Goal: Information Seeking & Learning: Learn about a topic

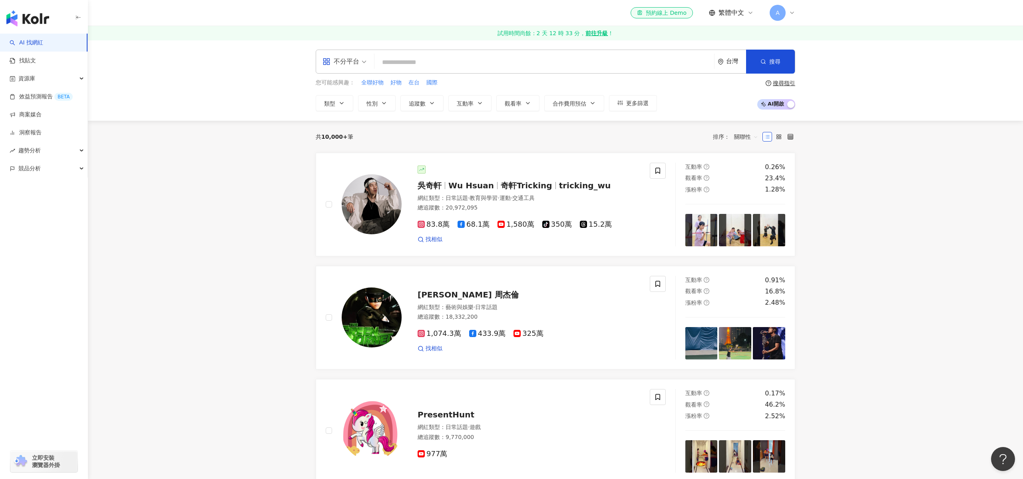
click at [442, 66] on input "search" at bounding box center [543, 62] width 333 height 15
click at [364, 68] on span at bounding box center [344, 61] width 44 height 23
click at [349, 126] on div "YouTube" at bounding box center [346, 128] width 45 height 10
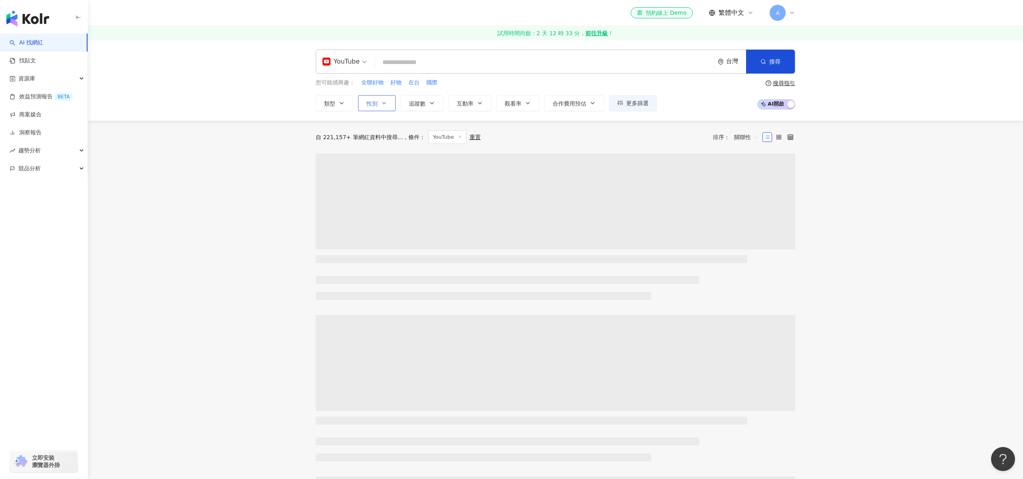
click at [383, 105] on icon "button" at bounding box center [384, 103] width 6 height 6
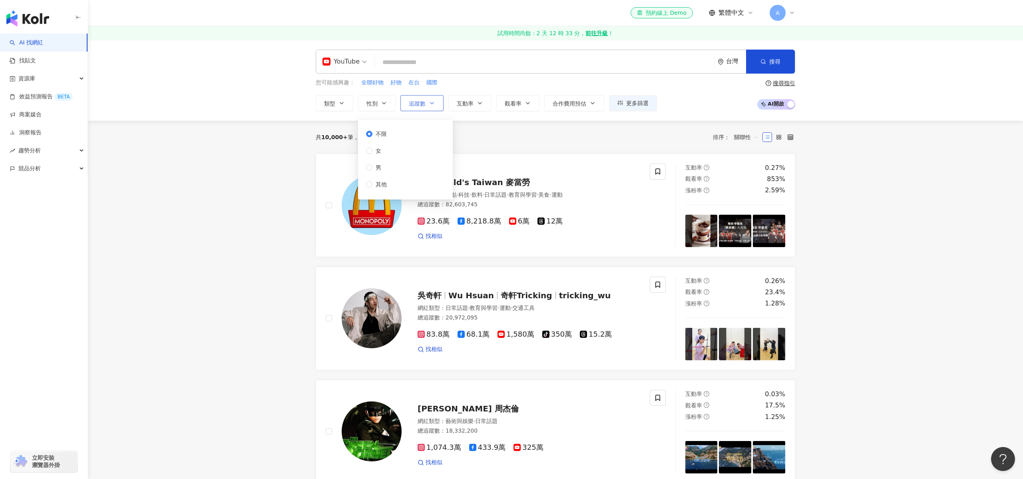
click at [424, 101] on span "追蹤數" at bounding box center [417, 103] width 17 height 6
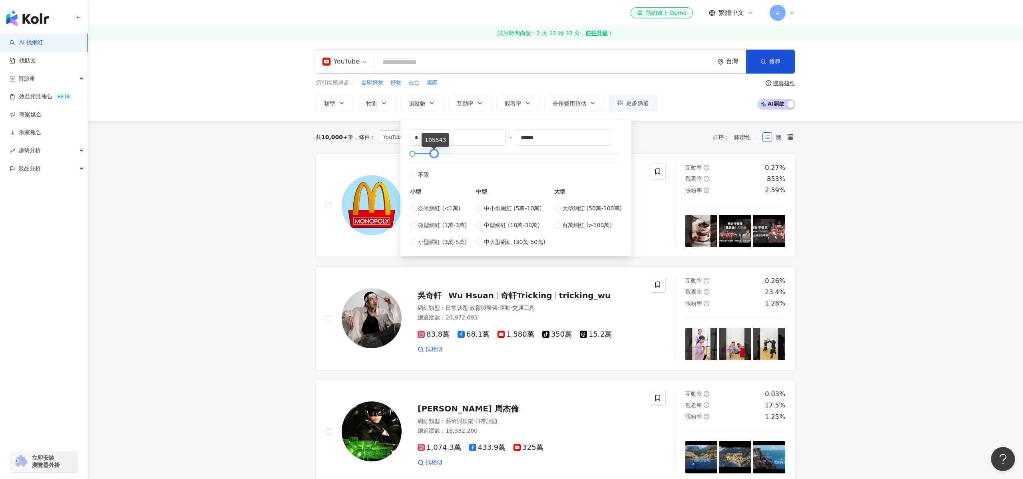
type input "******"
drag, startPoint x: 606, startPoint y: 154, endPoint x: 432, endPoint y: 153, distance: 173.8
click at [432, 153] on div at bounding box center [434, 153] width 4 height 4
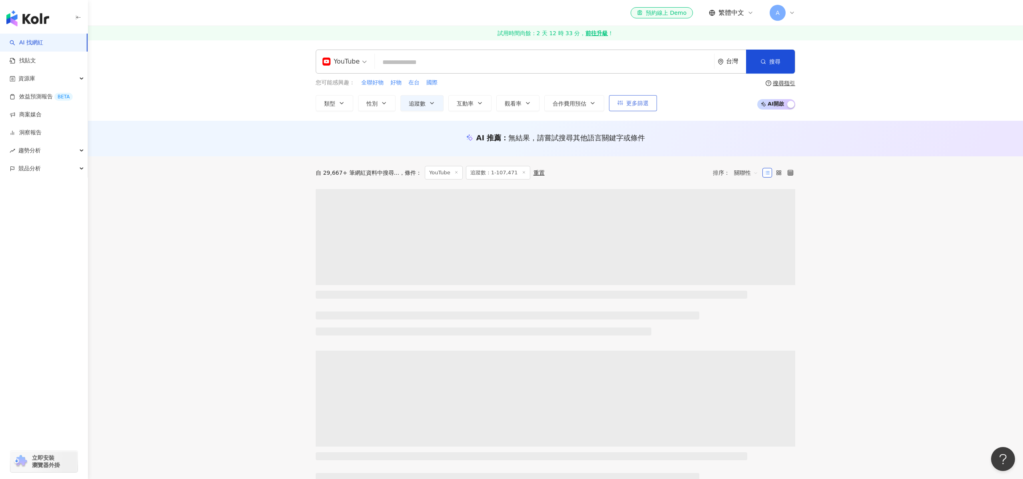
click at [624, 103] on button "更多篩選" at bounding box center [633, 103] width 48 height 16
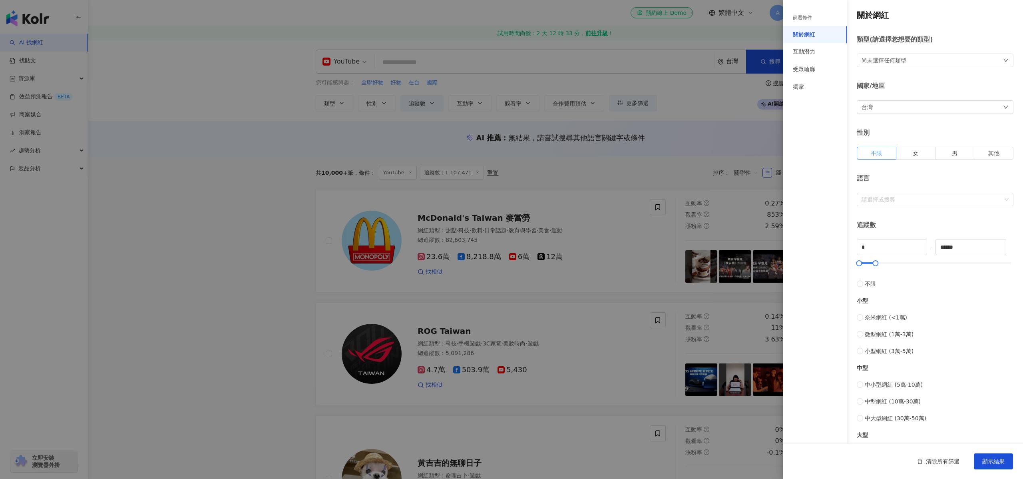
click at [923, 106] on div "台灣" at bounding box center [934, 107] width 157 height 14
click at [919, 124] on span "台灣" at bounding box center [935, 130] width 146 height 13
type input "*"
type input "**"
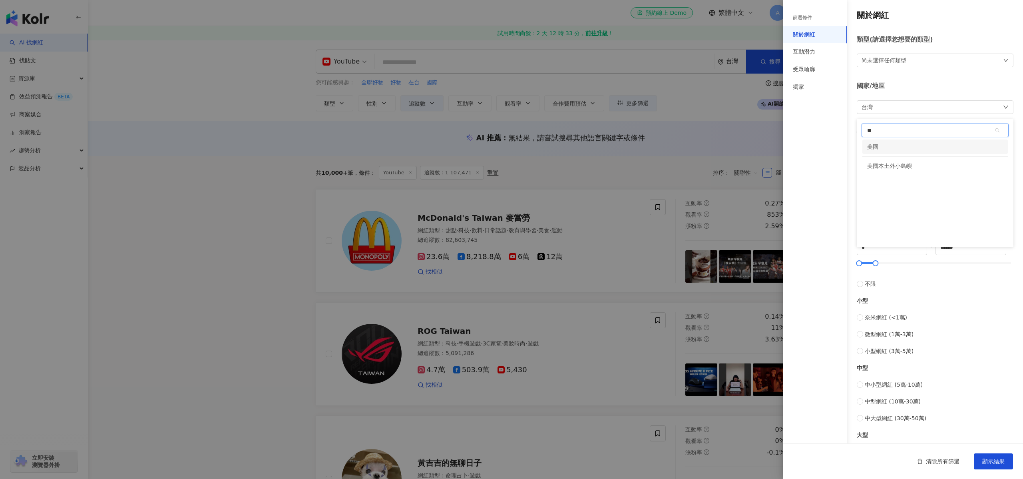
click at [903, 146] on div "美國" at bounding box center [934, 146] width 145 height 14
click at [998, 462] on span "顯示結果" at bounding box center [993, 461] width 22 height 6
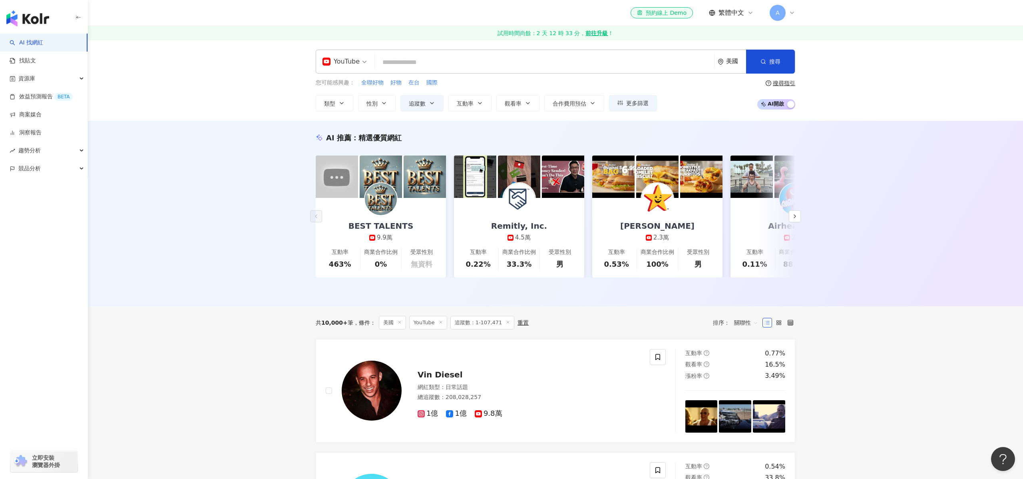
click at [483, 64] on input "search" at bounding box center [544, 62] width 333 height 15
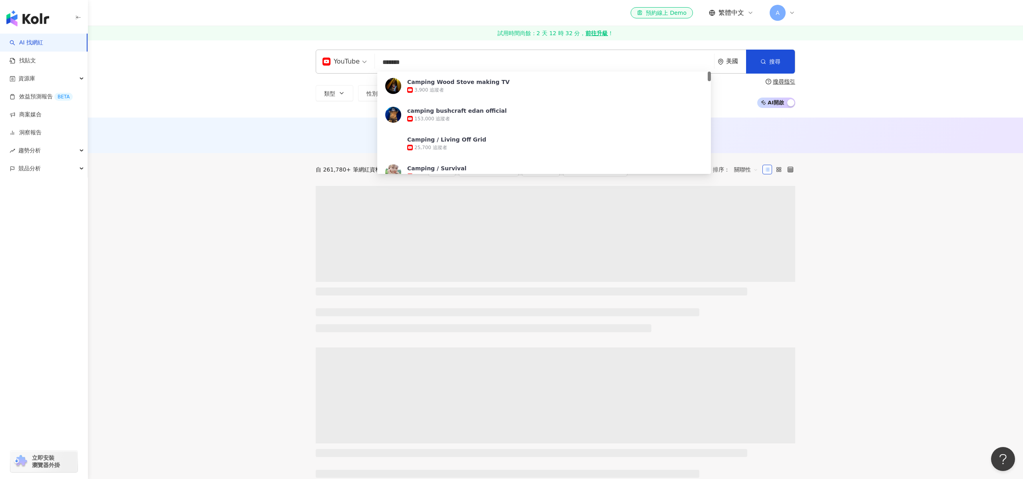
drag, startPoint x: 441, startPoint y: 65, endPoint x: 381, endPoint y: 62, distance: 60.4
click at [381, 62] on input "*******" at bounding box center [544, 62] width 333 height 15
type input "******"
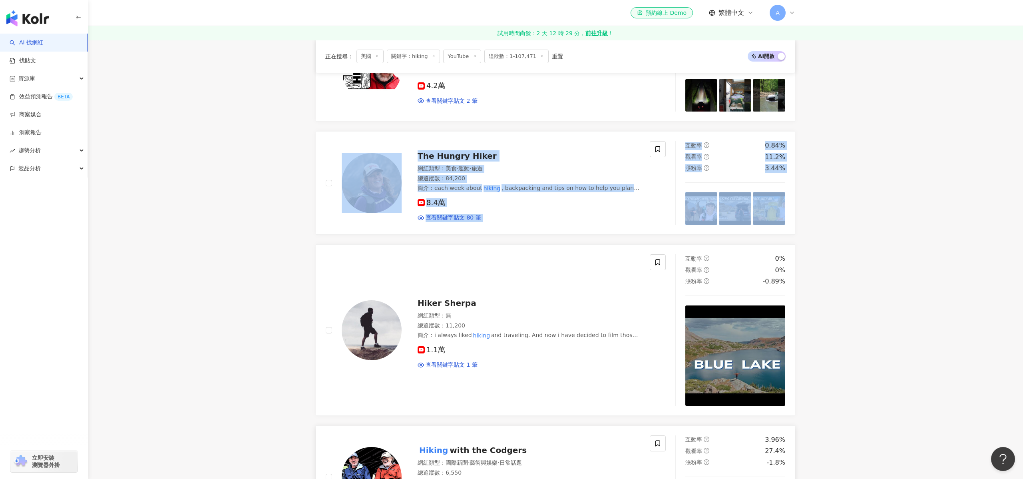
scroll to position [568, 0]
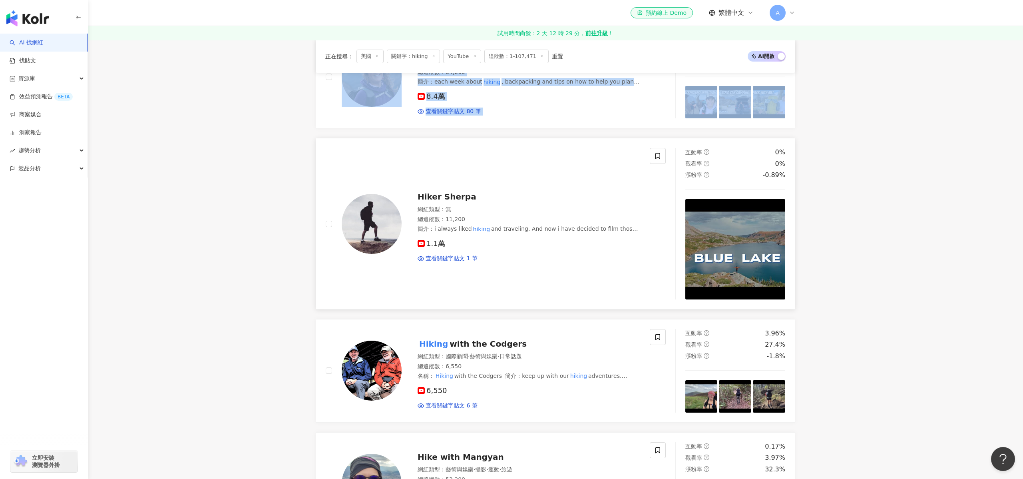
click at [452, 194] on span "Hiker Sherpa" at bounding box center [446, 197] width 59 height 10
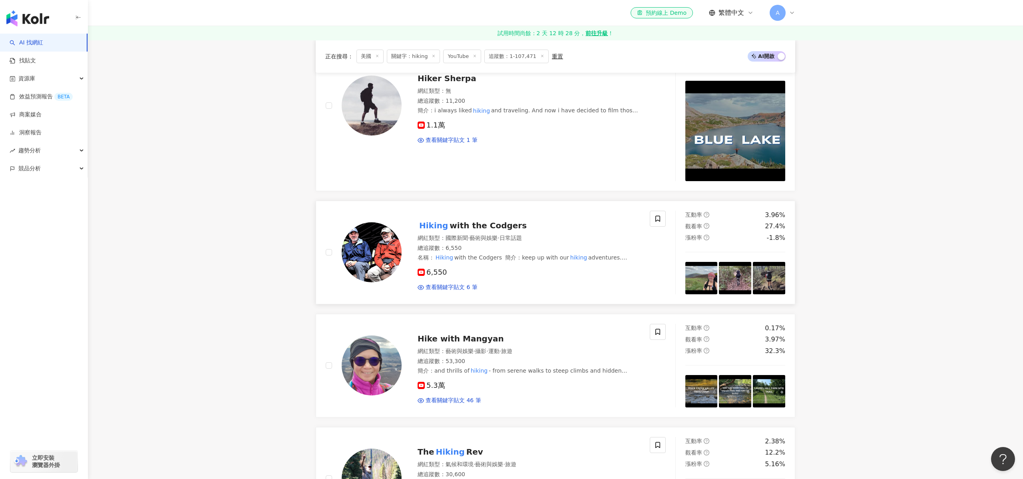
scroll to position [688, 0]
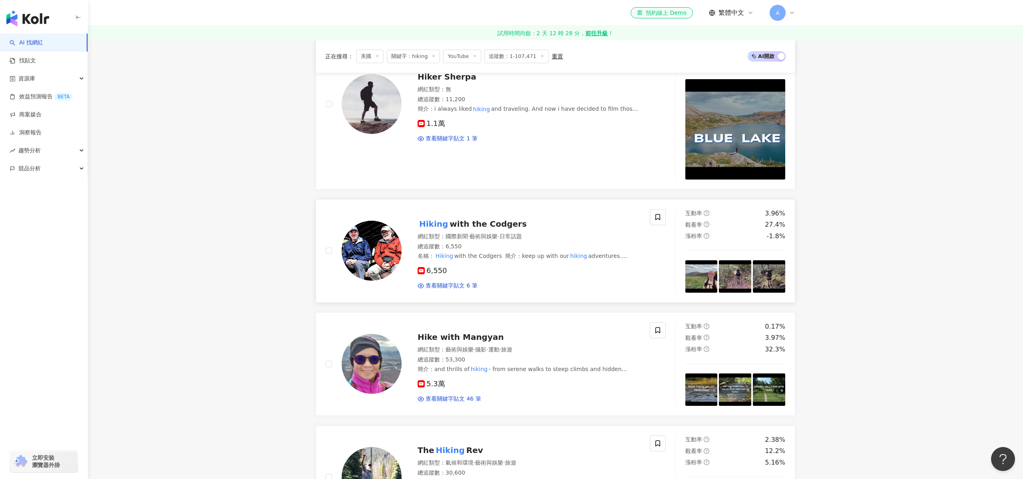
click at [458, 226] on span "with the Codgers" at bounding box center [487, 224] width 77 height 10
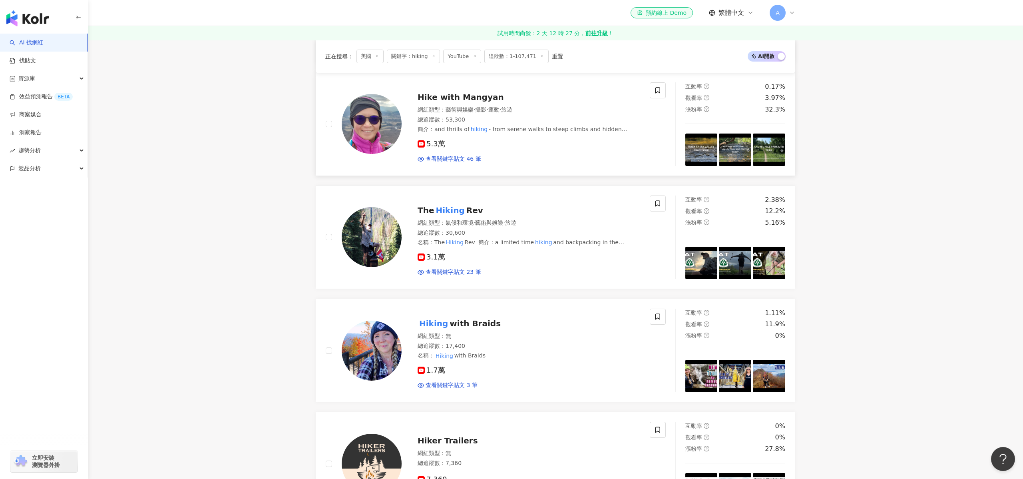
scroll to position [928, 0]
click at [456, 213] on mark "Hiking" at bounding box center [450, 209] width 32 height 13
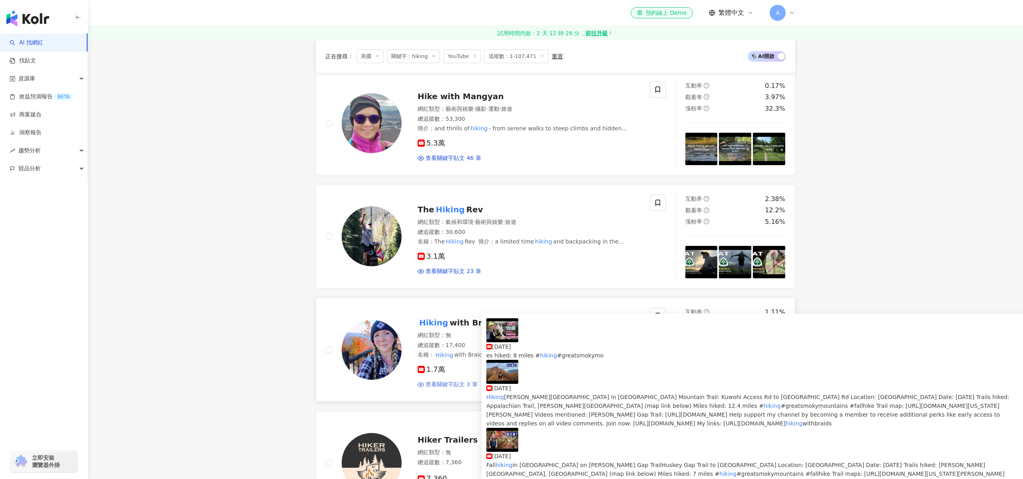
click at [474, 386] on span "查看關鍵字貼文 3 筆" at bounding box center [451, 384] width 52 height 8
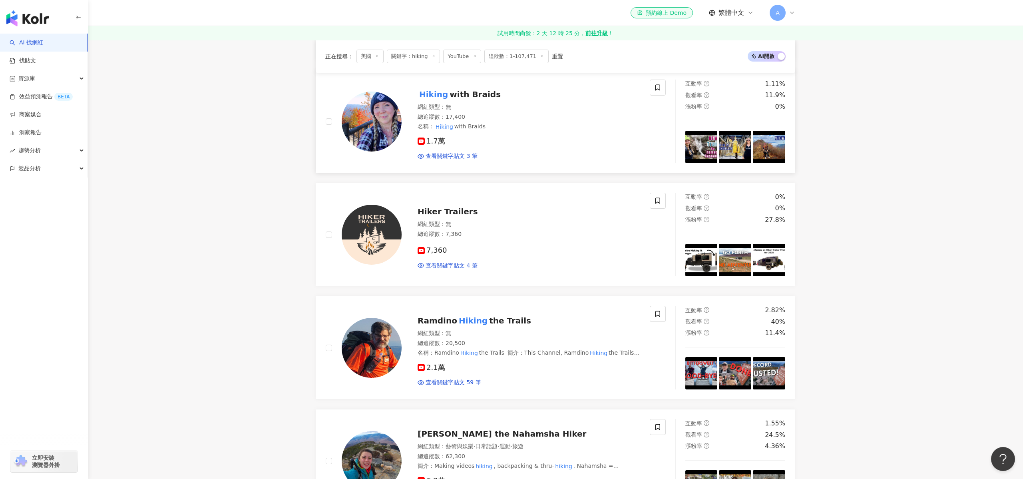
scroll to position [1169, 0]
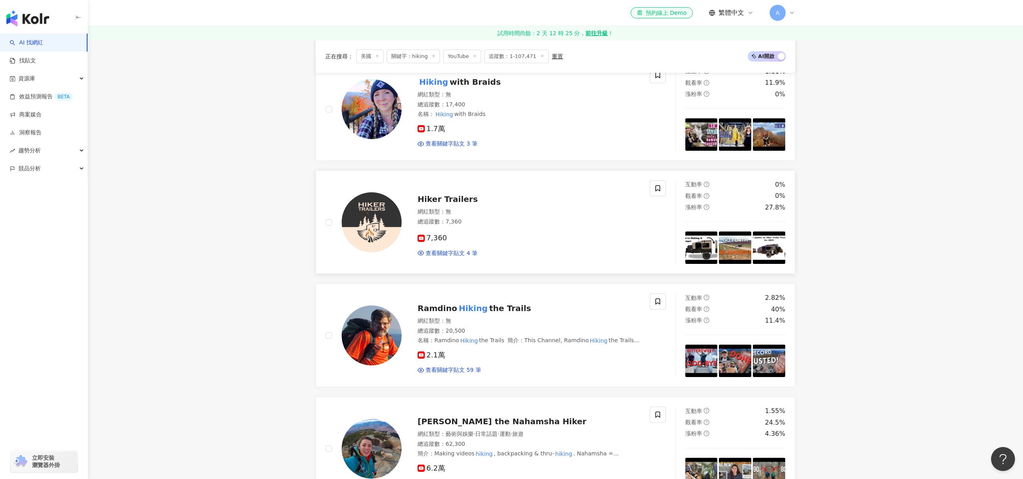
click at [455, 205] on div "Hiker Trailers 網紅類型 ： 無 總追蹤數 ： 7,360 7,360 查看關鍵字貼文 4 筆" at bounding box center [520, 222] width 238 height 70
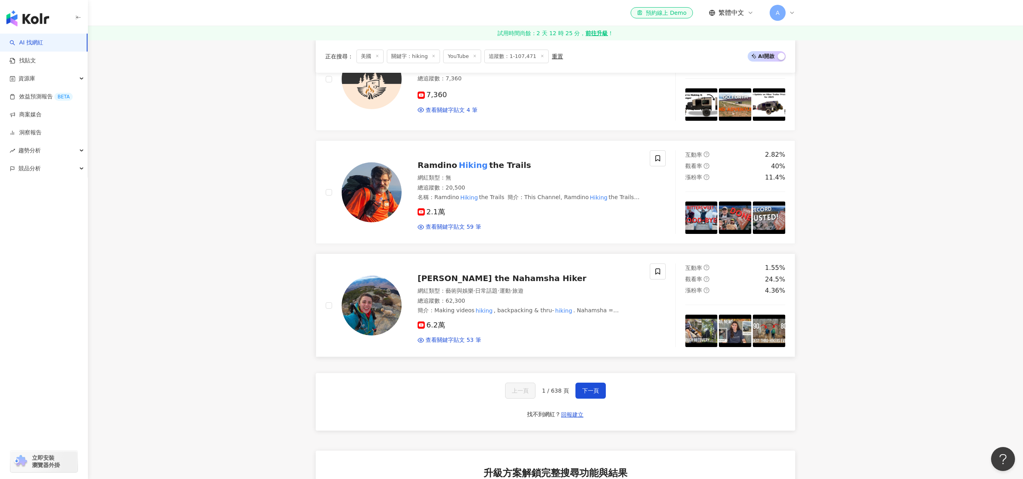
scroll to position [1312, 0]
click at [425, 209] on span "2.1萬" at bounding box center [431, 211] width 28 height 8
click at [500, 279] on span "Taylor the Nahamsha Hiker" at bounding box center [501, 278] width 169 height 10
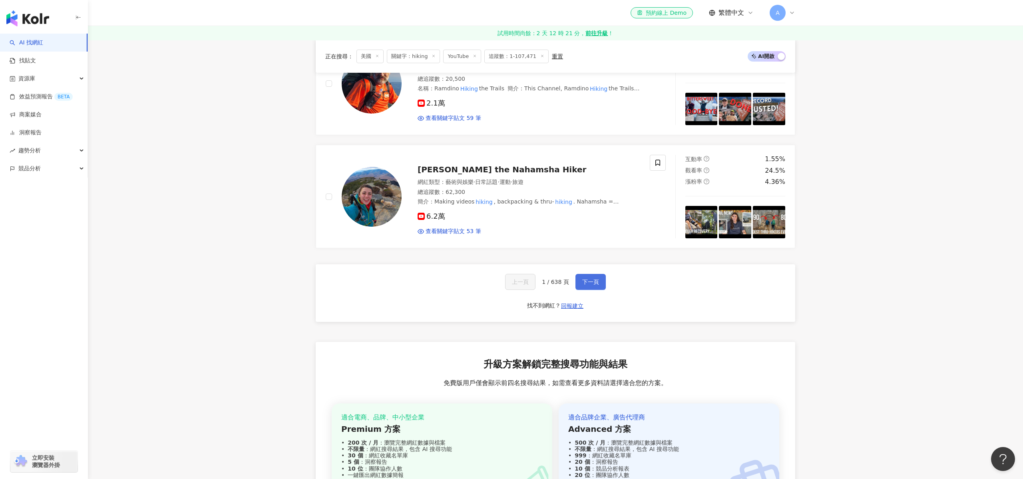
click at [592, 281] on span "下一頁" at bounding box center [590, 281] width 17 height 6
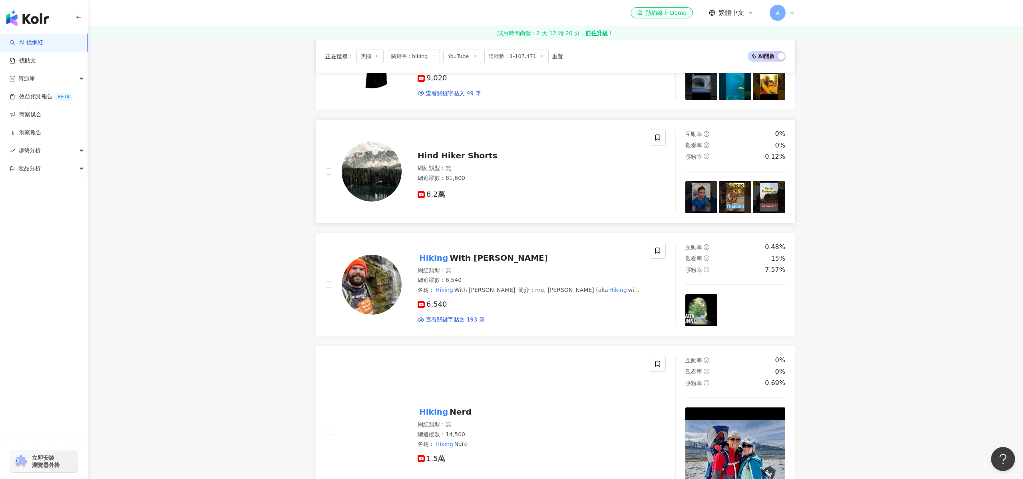
scroll to position [295, 0]
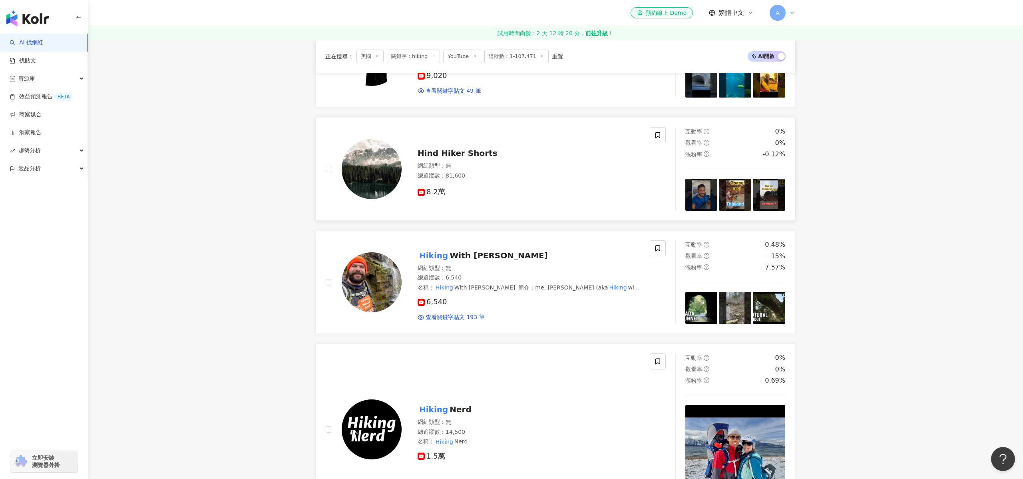
click at [467, 158] on div "Hind Hiker Shorts" at bounding box center [528, 152] width 222 height 11
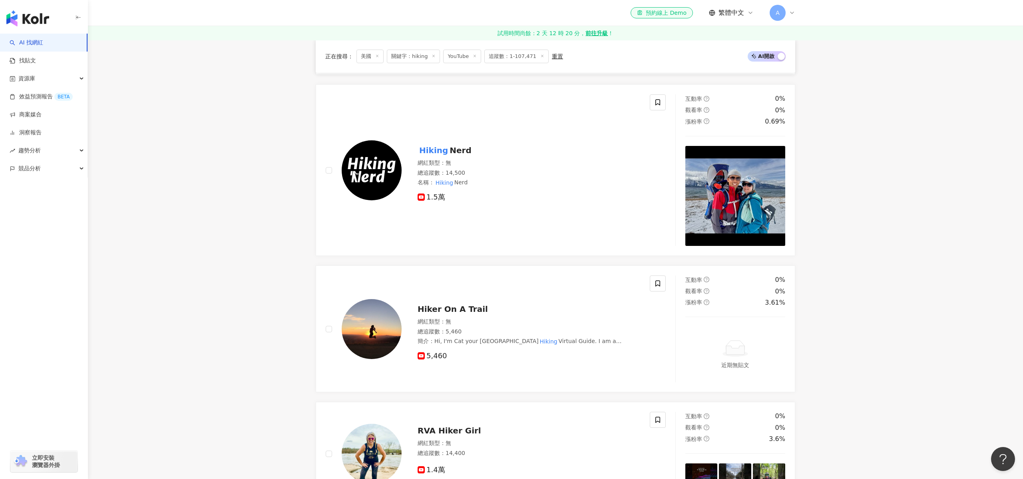
scroll to position [554, 0]
click at [436, 197] on span "1.5萬" at bounding box center [431, 196] width 28 height 8
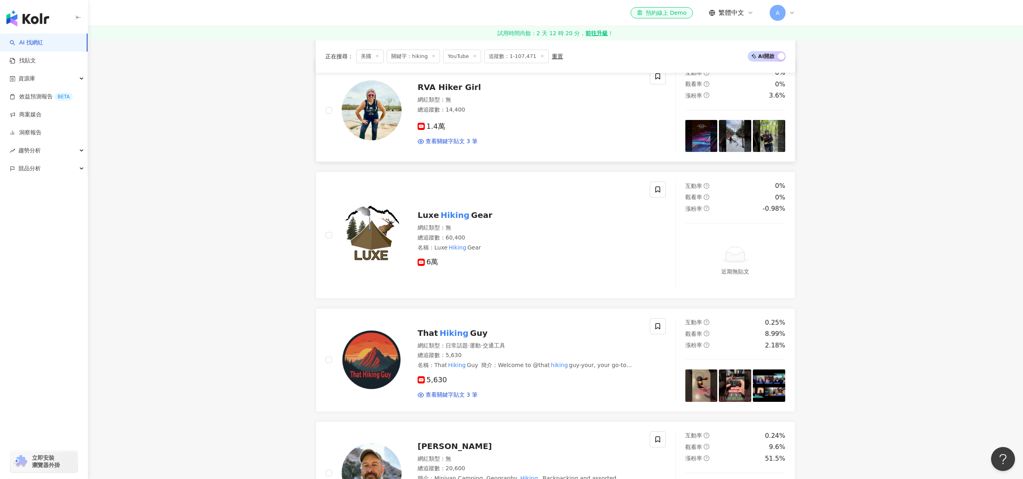
scroll to position [896, 0]
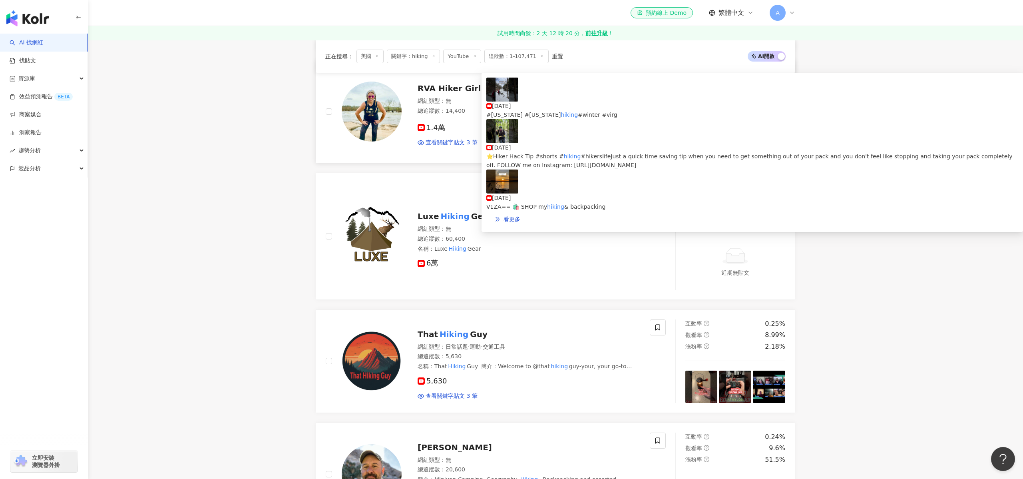
click at [437, 132] on div "1.4萬 查看關鍵字貼文 3 筆" at bounding box center [528, 132] width 222 height 30
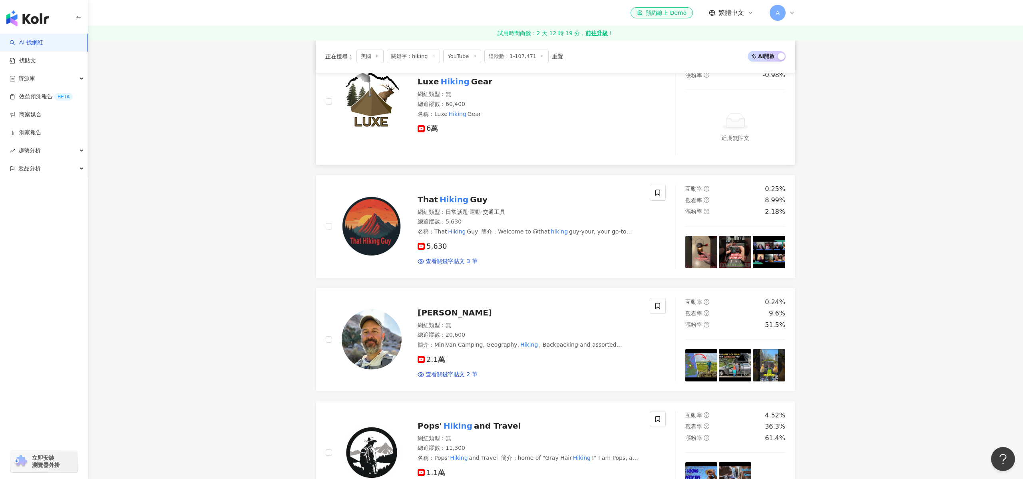
scroll to position [1033, 0]
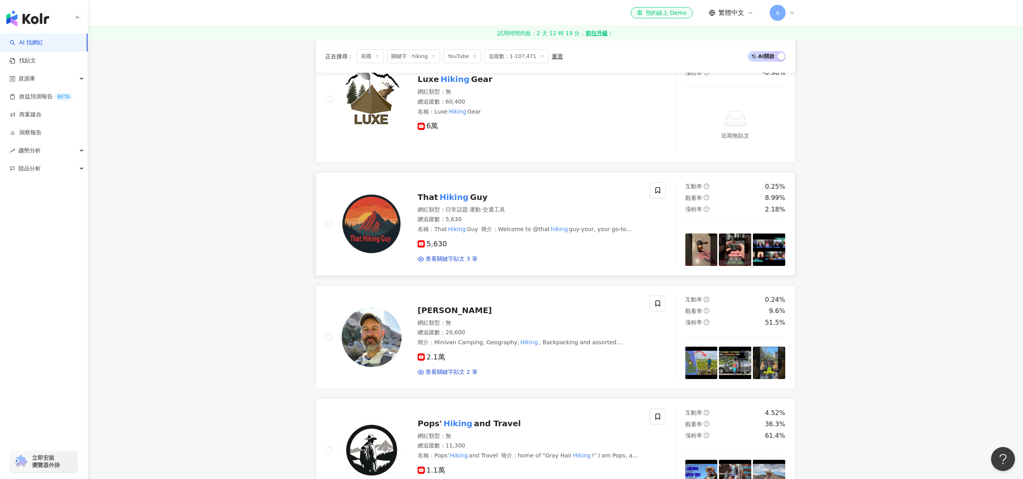
click at [464, 193] on mark "Hiking" at bounding box center [454, 197] width 32 height 13
click at [434, 306] on span "Justin Hikes" at bounding box center [454, 310] width 74 height 10
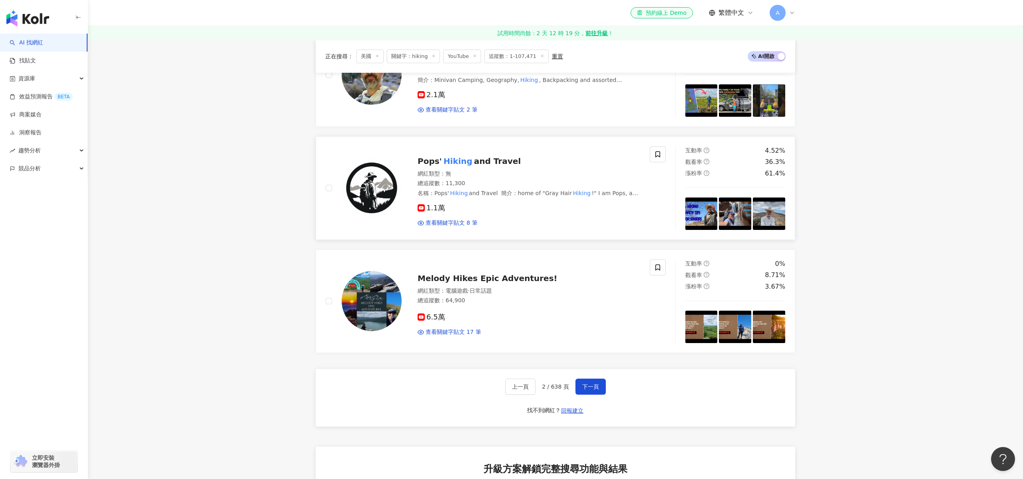
scroll to position [1339, 0]
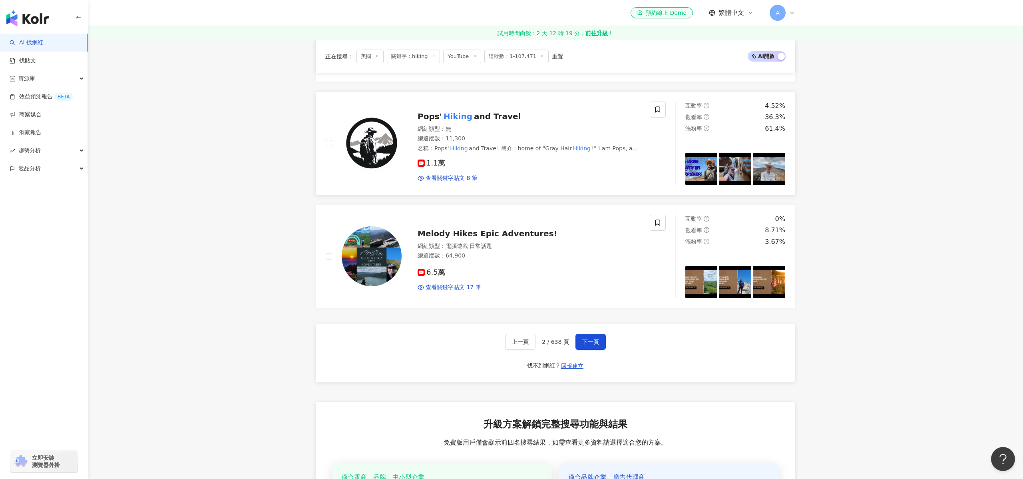
click at [474, 112] on span "and Travel" at bounding box center [497, 116] width 47 height 10
click at [485, 238] on div "Melody Hikes Epic Adventures!" at bounding box center [528, 233] width 222 height 11
click at [598, 342] on span "下一頁" at bounding box center [590, 341] width 17 height 6
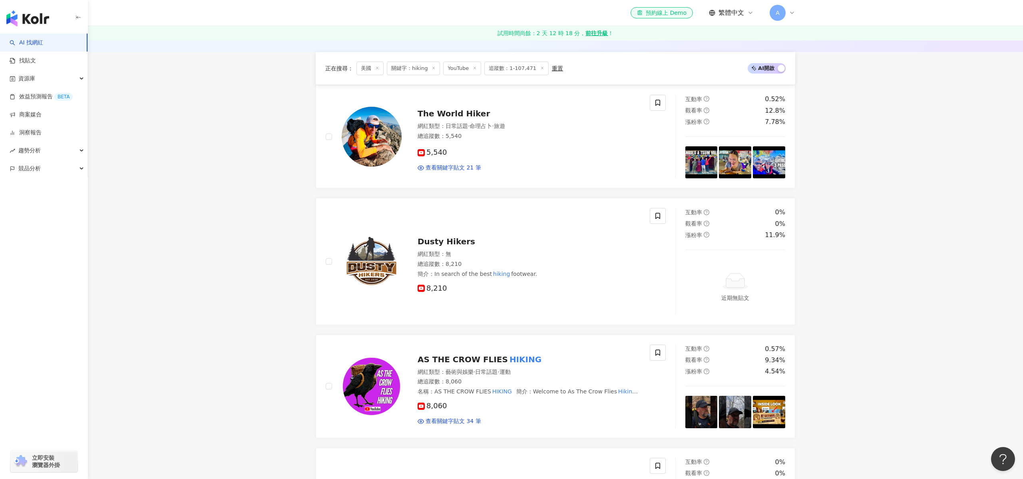
scroll to position [0, 0]
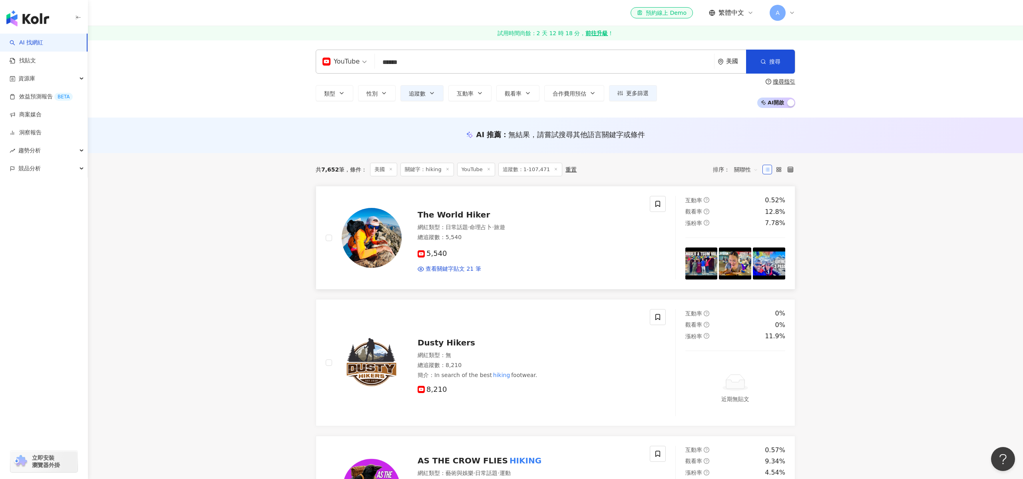
click at [467, 212] on span "The World Hiker" at bounding box center [453, 215] width 72 height 10
click at [428, 344] on span "Dusty Hikers" at bounding box center [446, 343] width 58 height 10
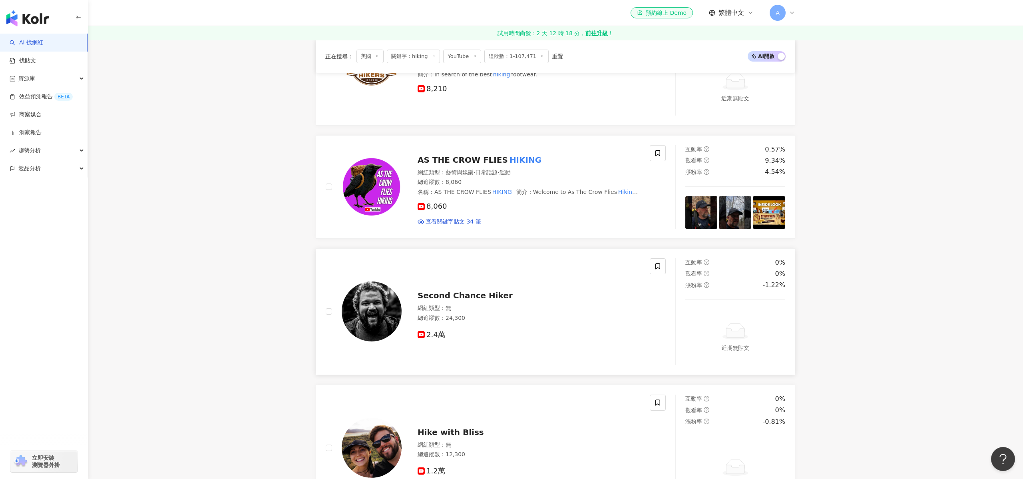
scroll to position [302, 0]
click at [483, 295] on span "Second Chance Hiker" at bounding box center [464, 294] width 95 height 10
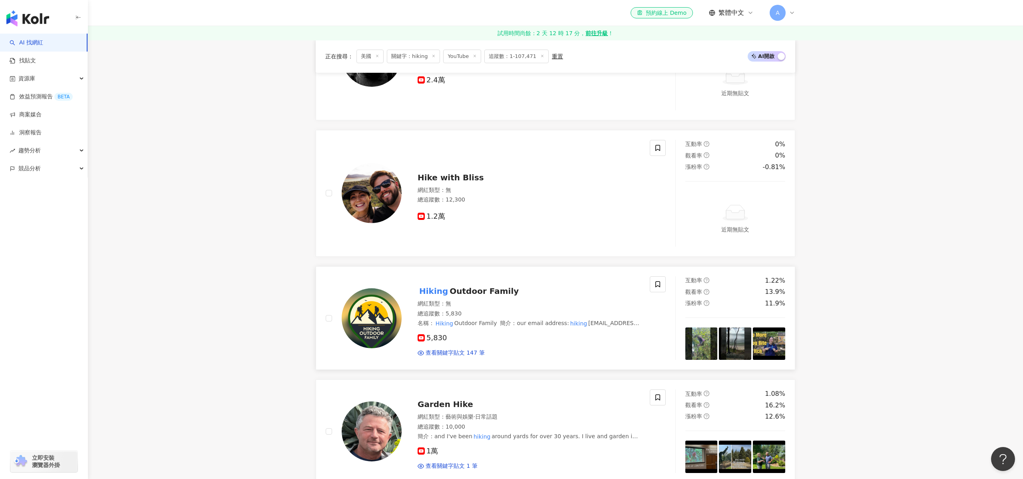
scroll to position [631, 0]
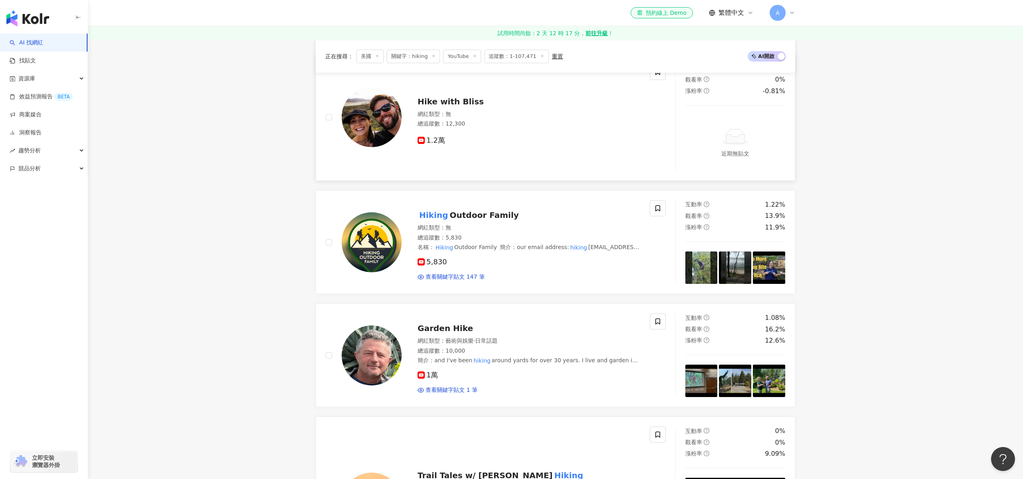
click at [436, 105] on span "Hike with Bliss" at bounding box center [450, 102] width 66 height 10
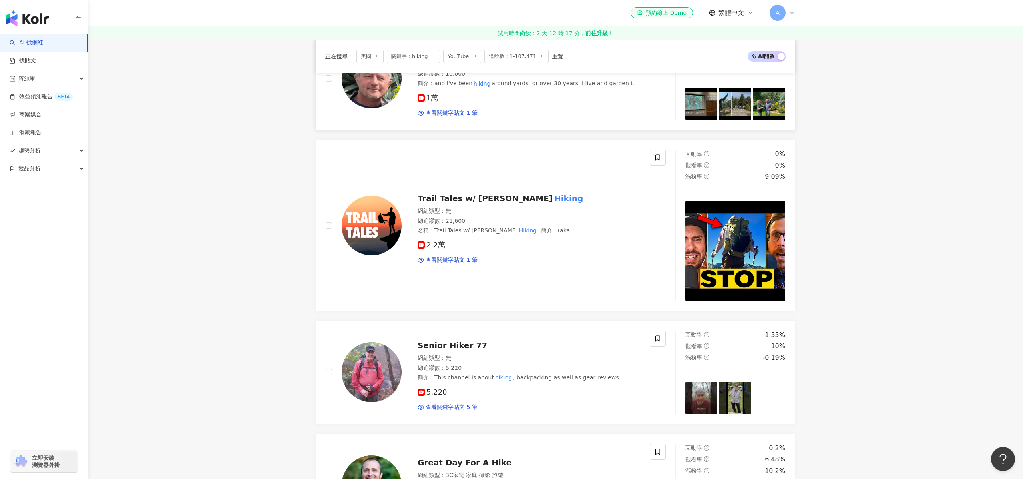
scroll to position [949, 0]
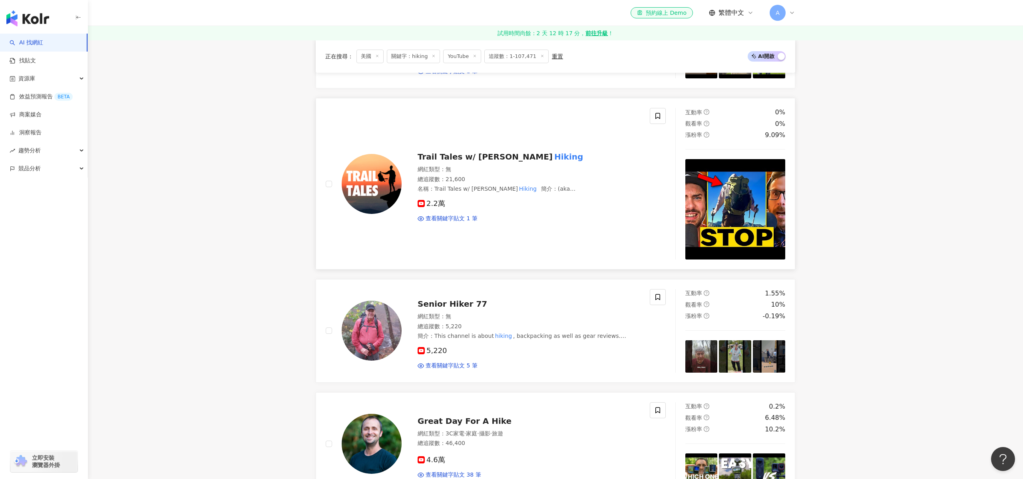
click at [471, 161] on div "Trail Tales w/ Kyle Hates Hiking" at bounding box center [528, 156] width 222 height 11
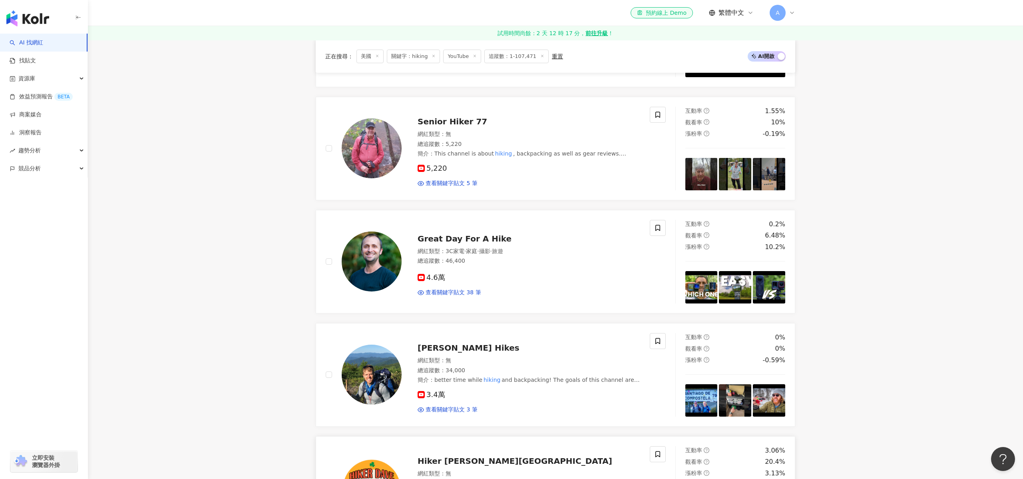
scroll to position [1114, 0]
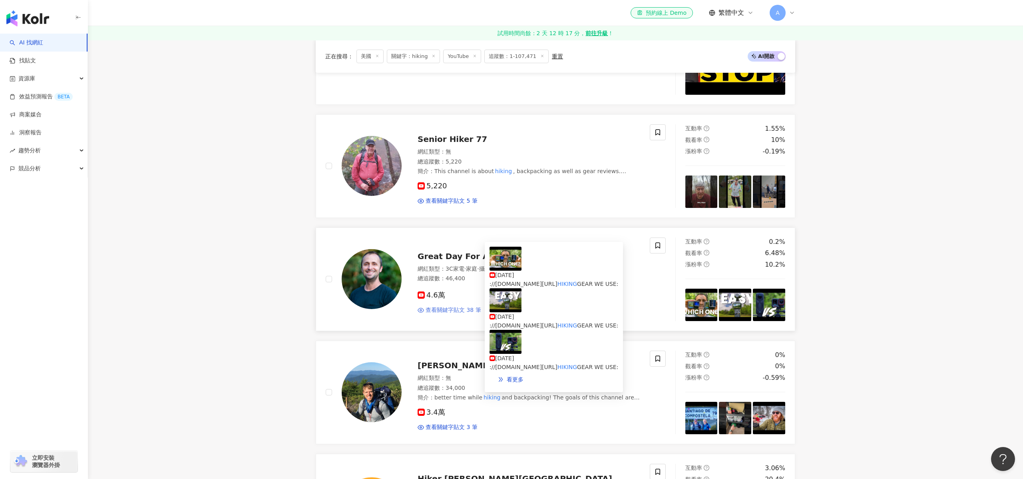
click at [454, 309] on span "查看關鍵字貼文 38 筆" at bounding box center [453, 310] width 56 height 8
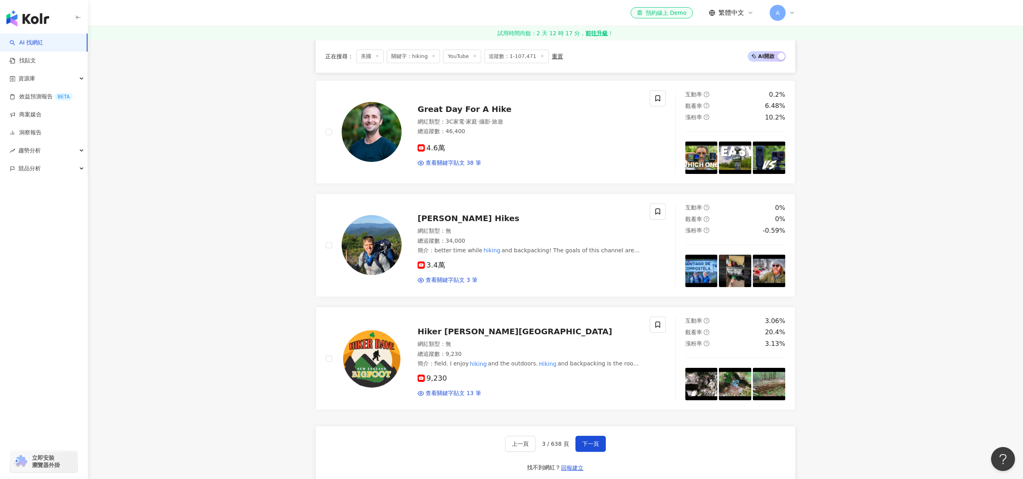
scroll to position [1261, 0]
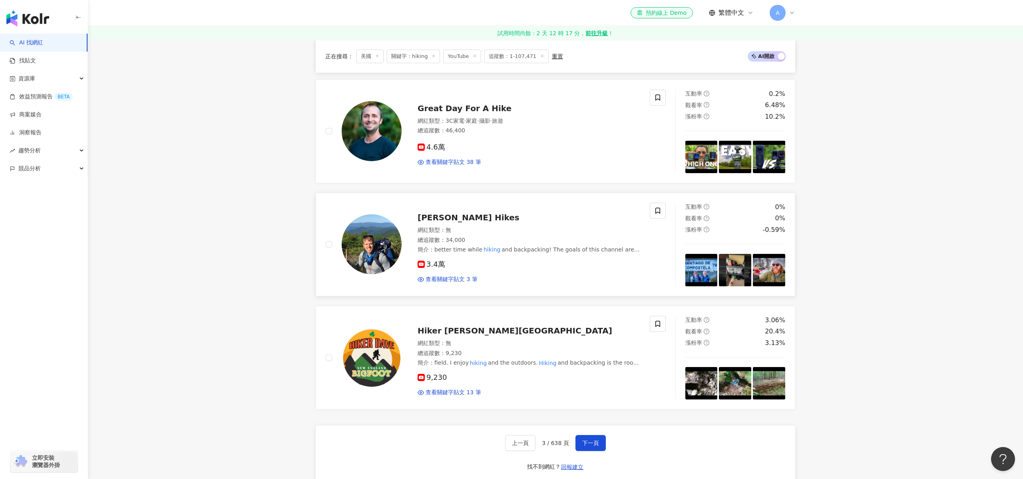
click at [454, 221] on div "[PERSON_NAME] Hikes" at bounding box center [528, 217] width 222 height 11
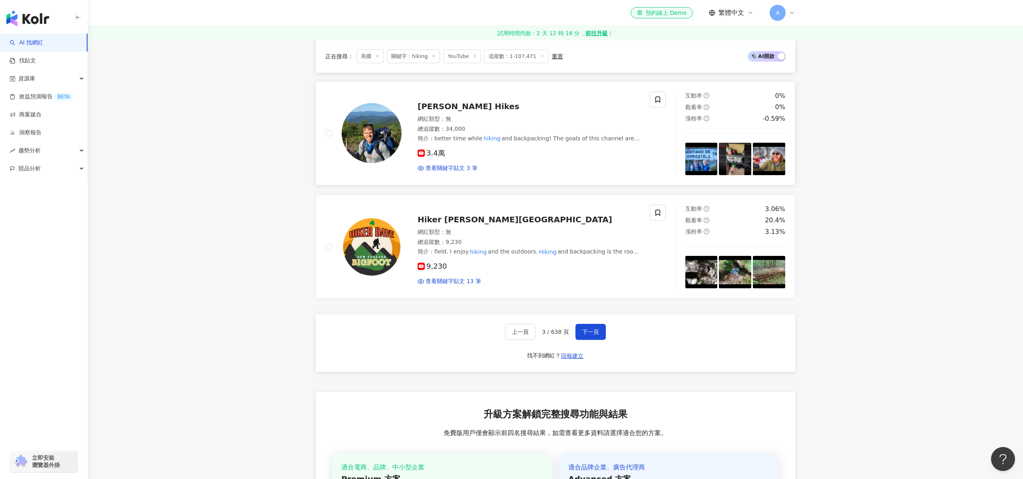
scroll to position [1374, 0]
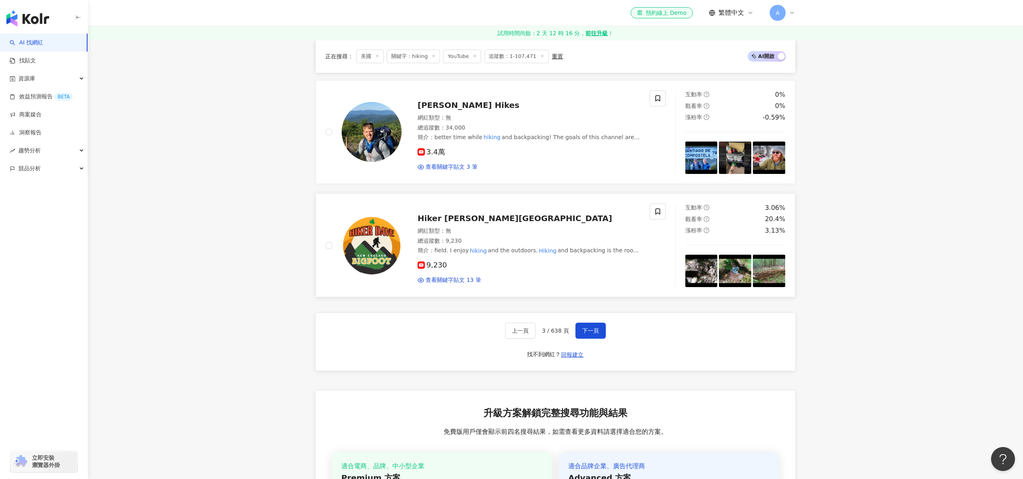
click at [487, 218] on span "Hiker [PERSON_NAME][GEOGRAPHIC_DATA]" at bounding box center [514, 218] width 195 height 10
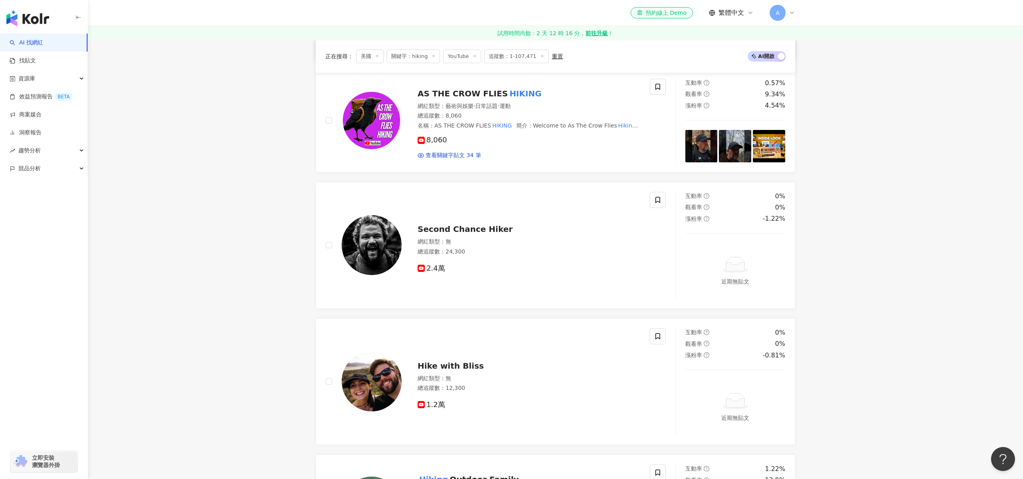
scroll to position [0, 0]
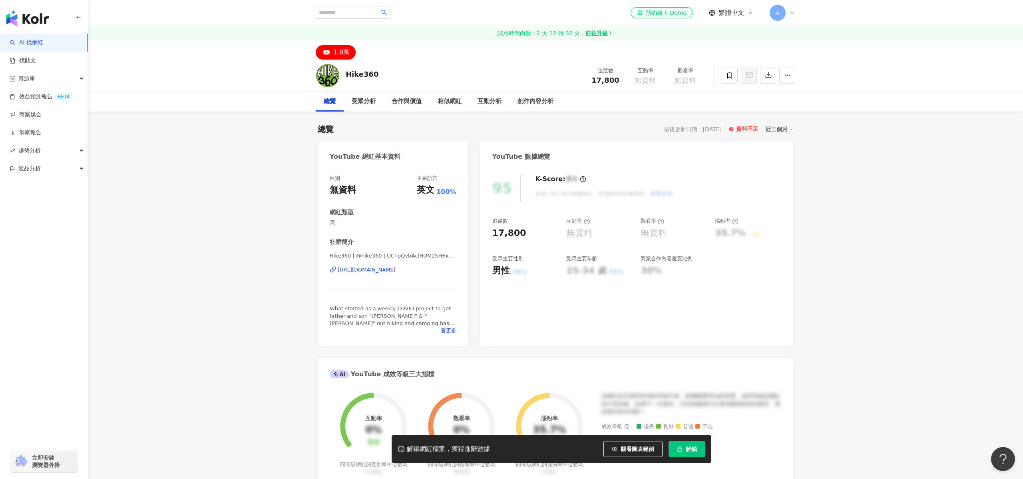
click at [379, 271] on div "https://www.youtube.com/channel/UCTpQvbAcfHUM2SH6xpXIWfQ" at bounding box center [367, 269] width 58 height 7
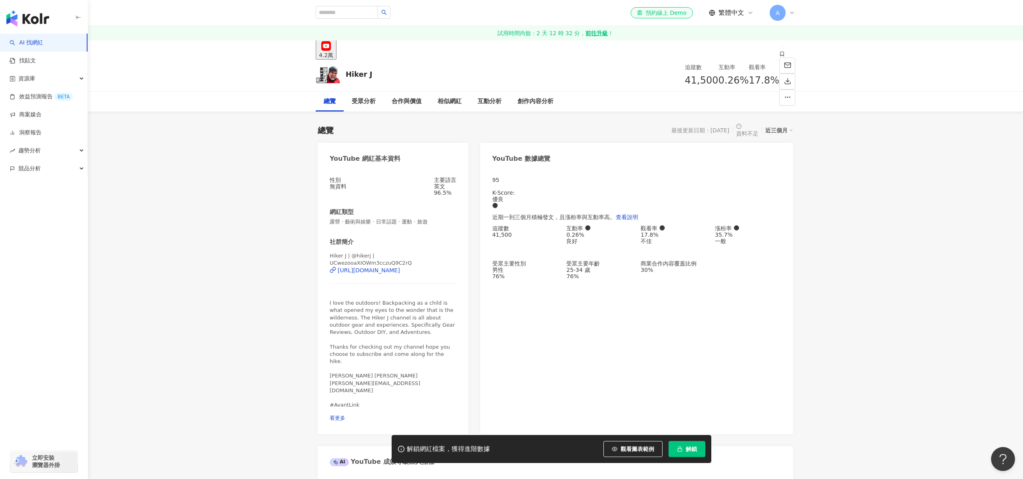
click at [390, 268] on div "https://www.youtube.com/channel/UCwezooaXIOWm3cczuQ9C2rQ" at bounding box center [369, 270] width 62 height 6
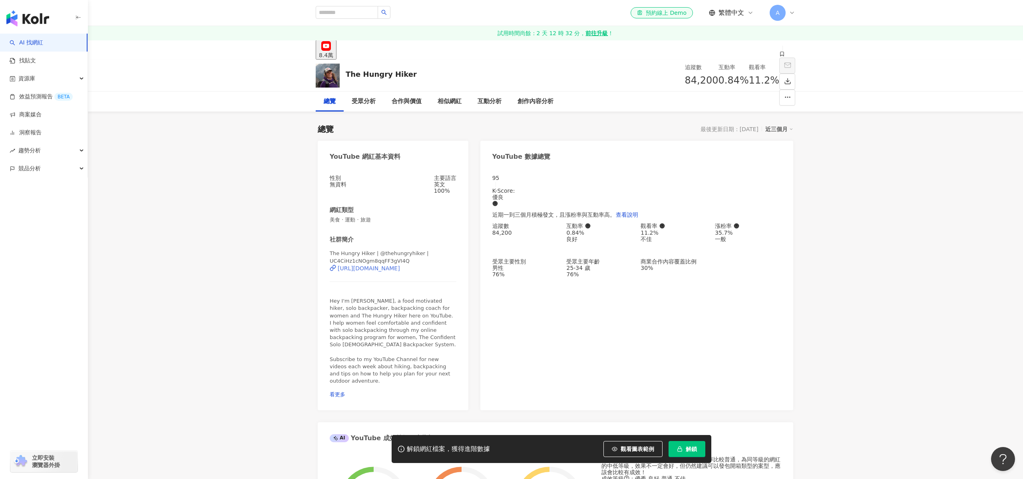
click at [383, 271] on div "https://www.youtube.com/channel/UC4CiHz1cNOgm8qqFF3gVI4Q" at bounding box center [369, 268] width 62 height 6
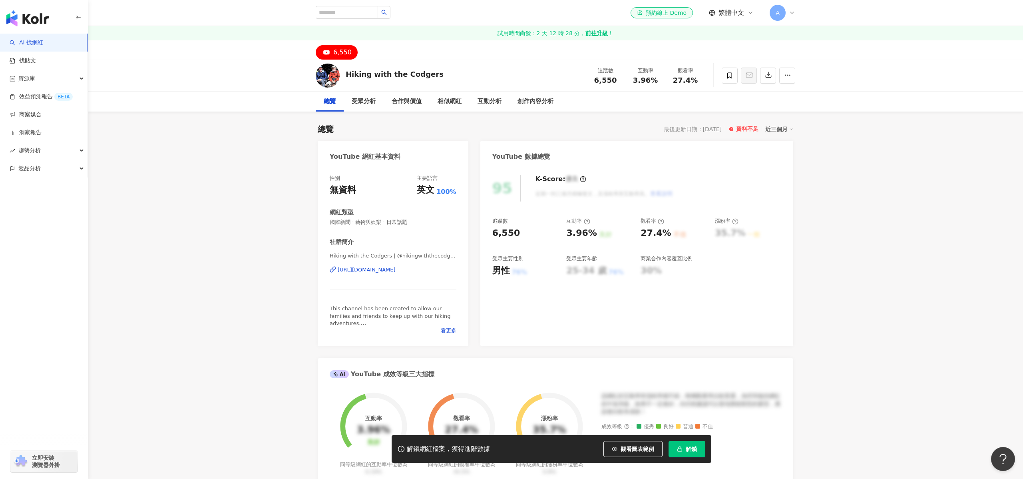
click at [391, 270] on div "[URL][DOMAIN_NAME]" at bounding box center [367, 269] width 58 height 7
click at [395, 266] on div "https://www.youtube.com/channel/UC16XO57an8msNG2oAYdE3rQ" at bounding box center [367, 269] width 58 height 7
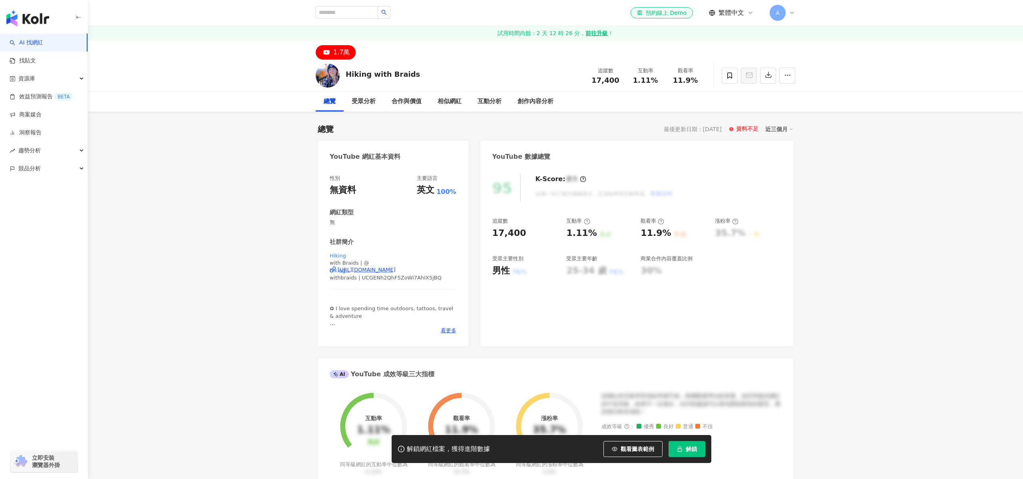
click at [390, 272] on div "[URL][DOMAIN_NAME]" at bounding box center [367, 269] width 58 height 7
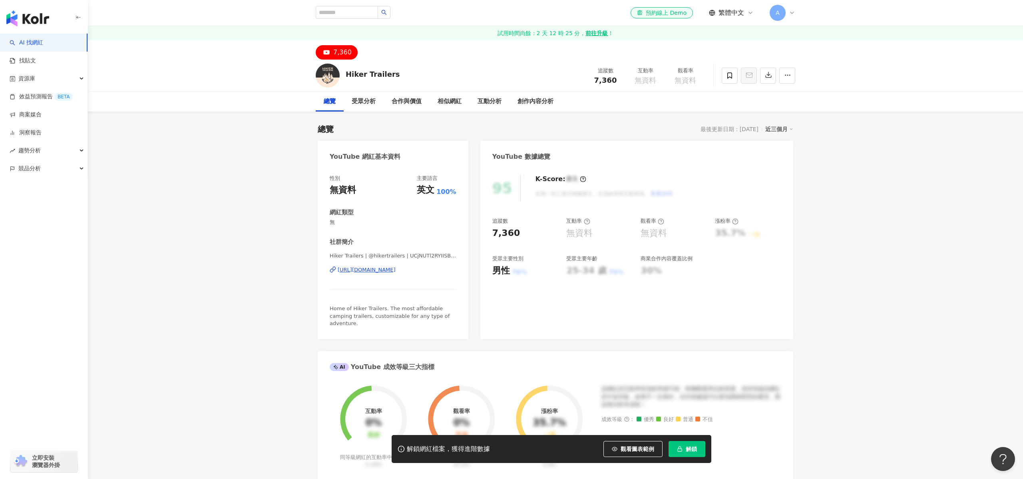
click at [381, 269] on div "https://www.youtube.com/channel/UCjNUTl2RYIISBXVyN8awadg" at bounding box center [367, 269] width 58 height 7
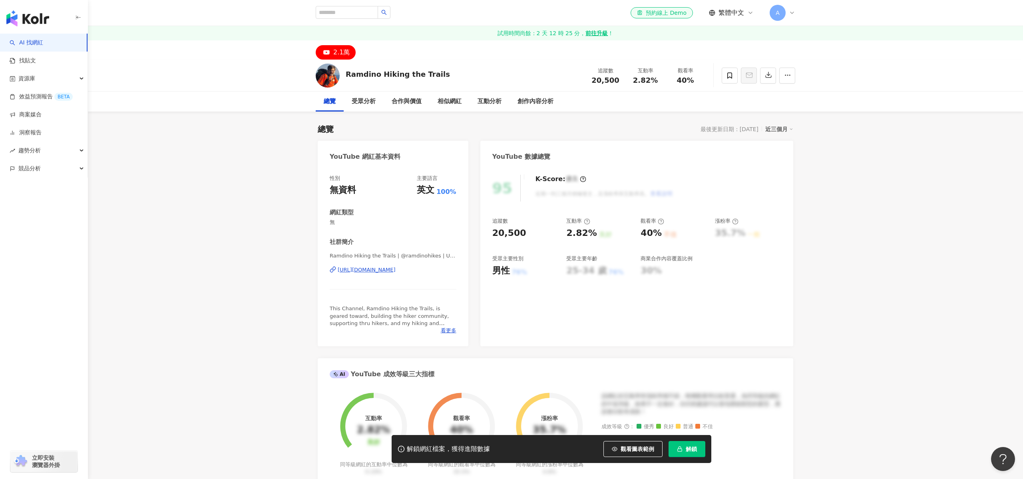
click at [378, 266] on div "https://www.youtube.com/channel/UCGAM_tlf2QiicHxk0gfsPGA" at bounding box center [367, 269] width 58 height 7
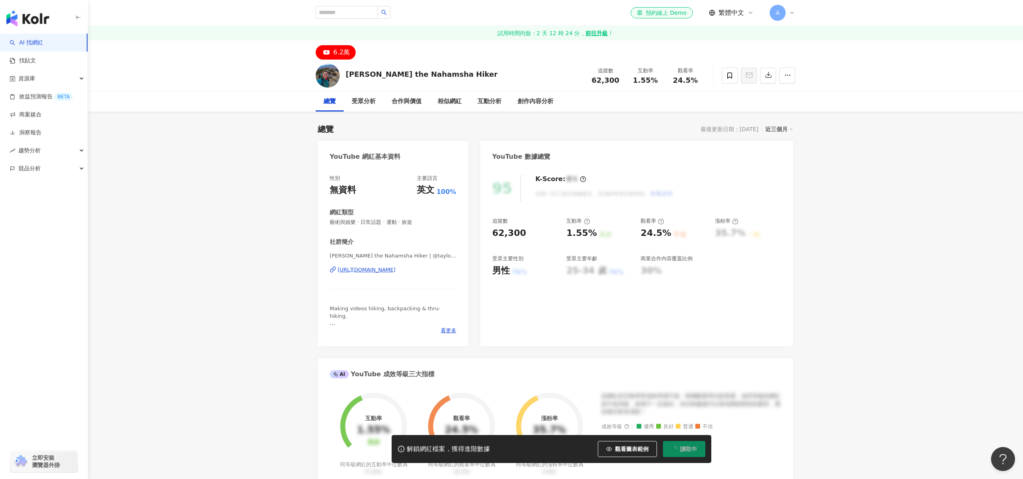
click at [395, 269] on div "https://www.youtube.com/channel/UC0DfoZBEMHImEf5CMkktt6Q" at bounding box center [367, 269] width 58 height 7
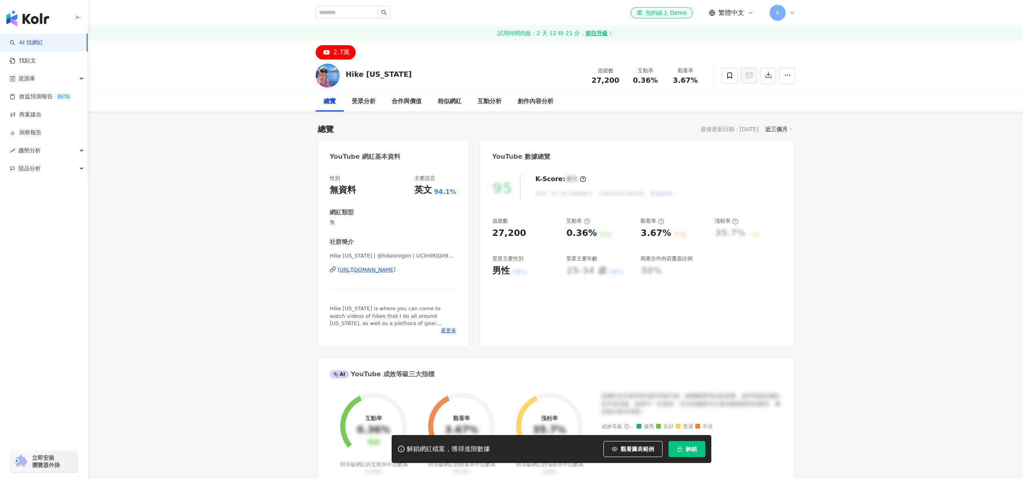
click at [395, 272] on div "https://www.youtube.com/channel/UClmtRlQX9GvG6vQohRcRoSg" at bounding box center [367, 269] width 58 height 7
click at [389, 267] on div "[URL][DOMAIN_NAME]" at bounding box center [367, 269] width 58 height 7
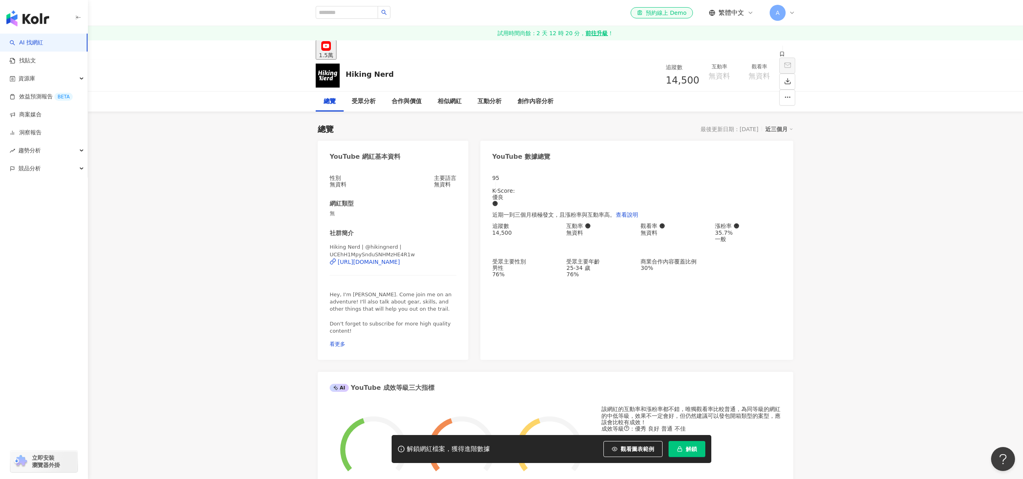
click at [403, 264] on div "Hiking Nerd | @hikingnerd | UCEhH1MpySnduSNHMzHE4R1w https://www.youtube.com/ch…" at bounding box center [393, 264] width 127 height 42
click at [400, 265] on div "https://www.youtube.com/channel/UCEhH1MpySnduSNHMzHE4R1w" at bounding box center [369, 261] width 62 height 6
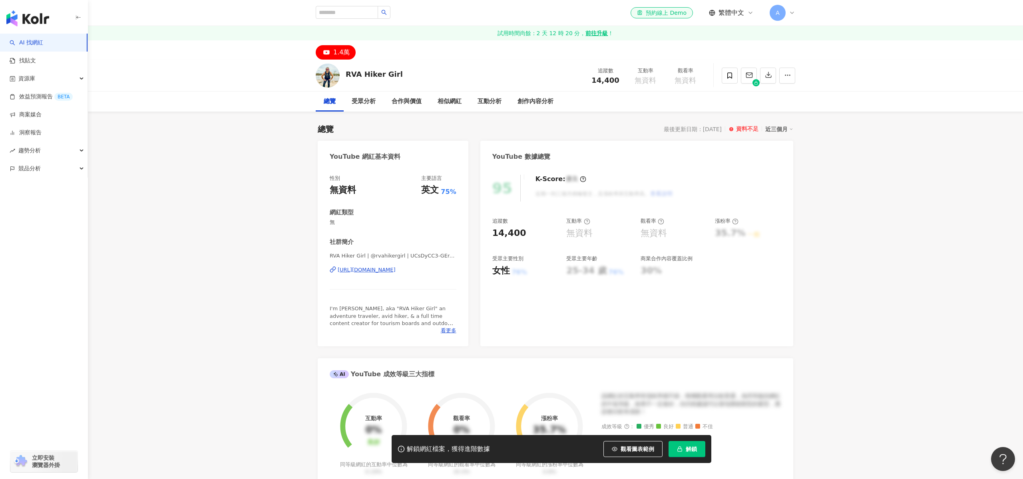
click at [386, 272] on div "[URL][DOMAIN_NAME]" at bounding box center [367, 269] width 58 height 7
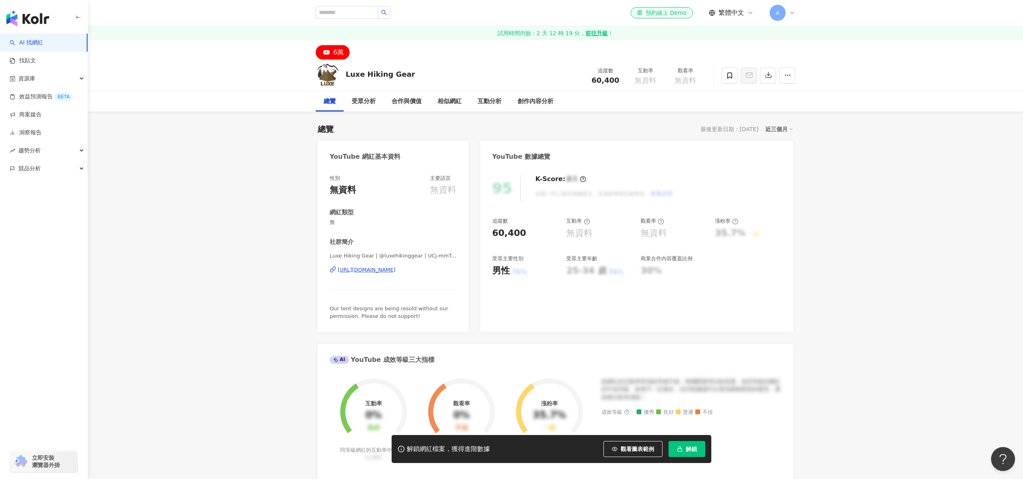
scroll to position [3, 0]
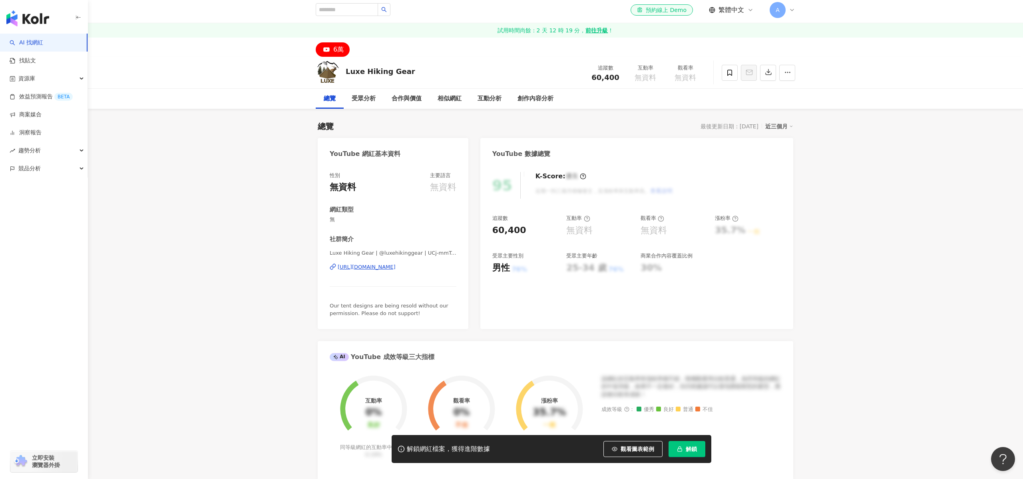
click at [373, 266] on div "[URL][DOMAIN_NAME]" at bounding box center [367, 266] width 58 height 7
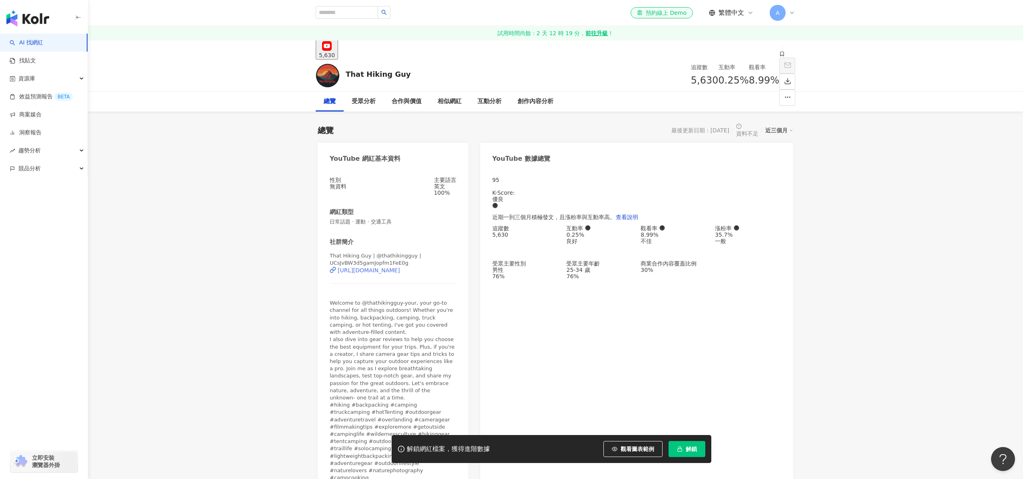
click at [397, 267] on div "https://www.youtube.com/channel/UCsJvBW3d5gamJopfm1FeE0g" at bounding box center [369, 270] width 62 height 6
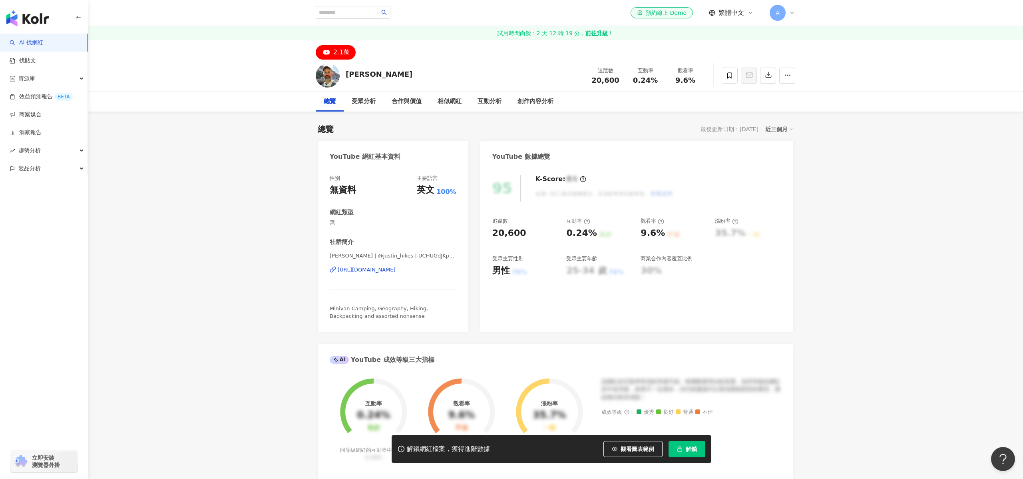
click at [374, 270] on div "https://www.youtube.com/channel/UCHUGdJKpsZP4TjizgkNkA1w" at bounding box center [367, 269] width 58 height 7
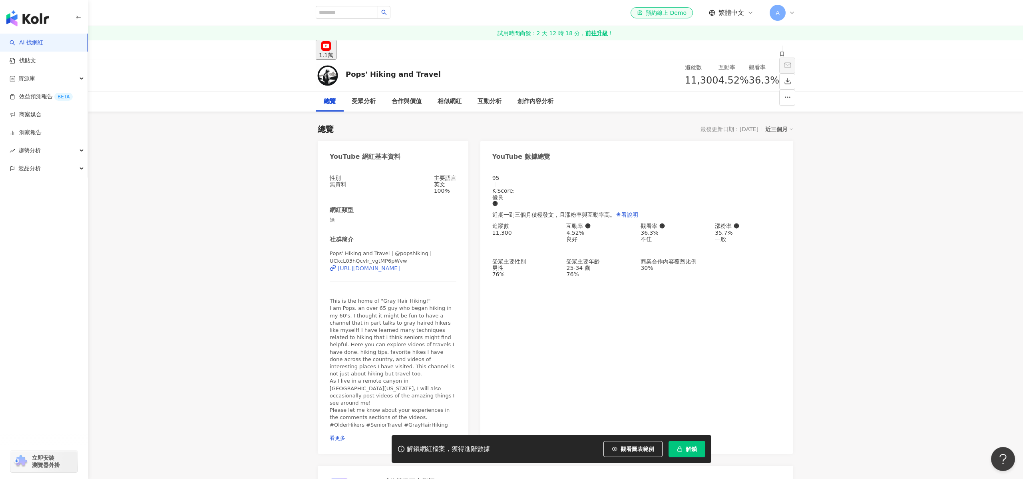
click at [393, 271] on div "https://www.youtube.com/channel/UCkcL03hQcvlr_vgtMP6pWvw" at bounding box center [369, 268] width 62 height 6
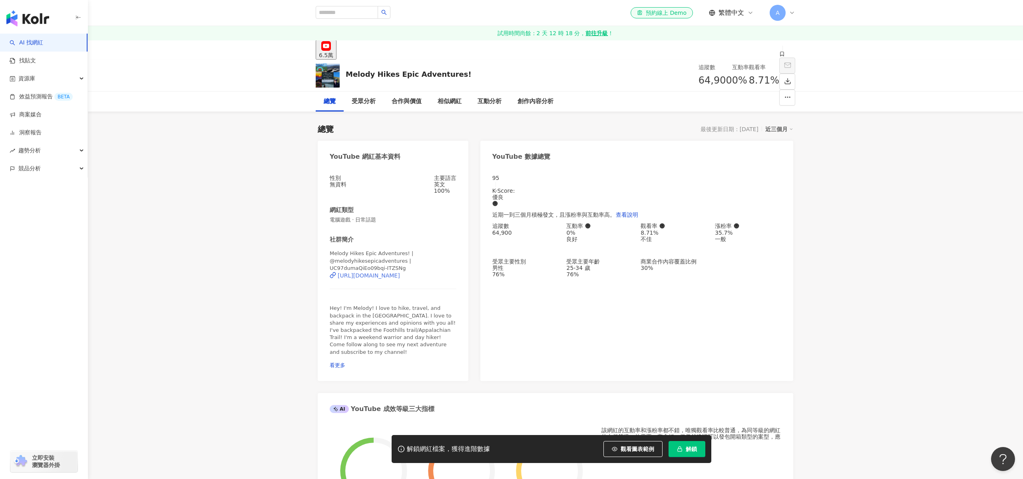
click at [379, 272] on div "[URL][DOMAIN_NAME]" at bounding box center [369, 275] width 62 height 6
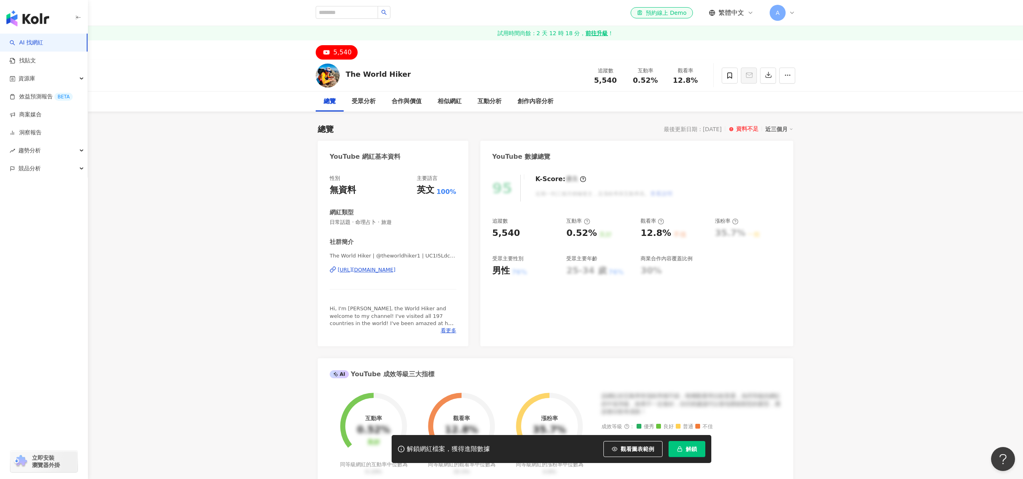
click at [378, 268] on div "[URL][DOMAIN_NAME]" at bounding box center [367, 269] width 58 height 7
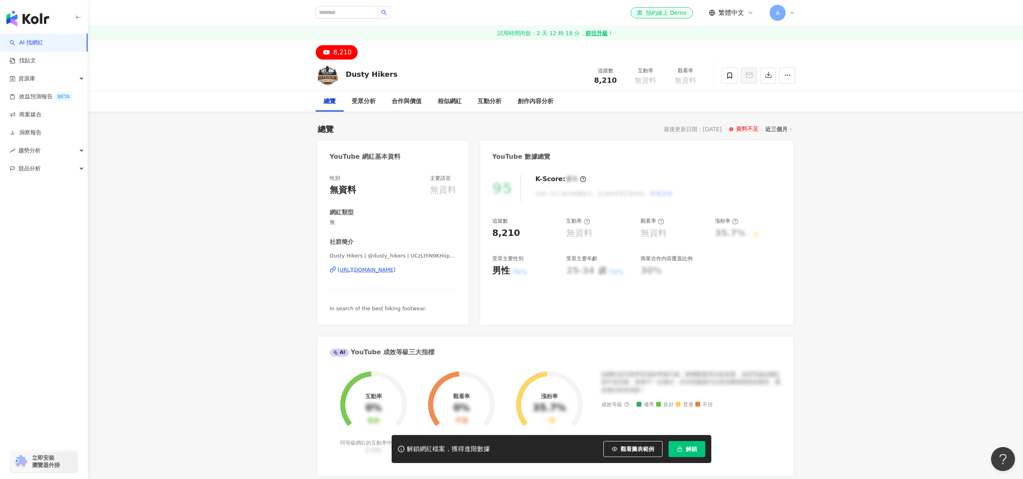
click at [395, 268] on div "[URL][DOMAIN_NAME]" at bounding box center [367, 269] width 58 height 7
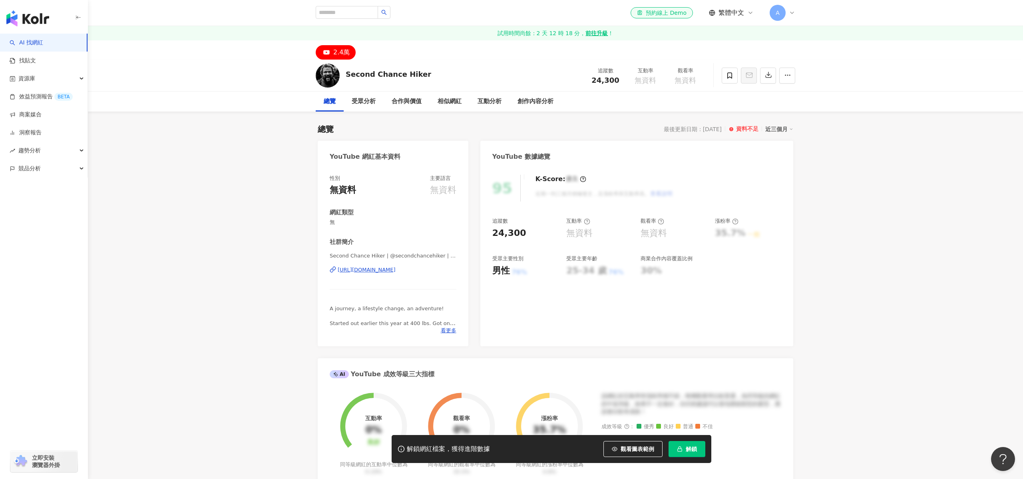
click at [391, 268] on div "https://www.youtube.com/channel/UC4DLytGAdFb-9ArE02HUHeQ" at bounding box center [367, 269] width 58 height 7
click at [384, 270] on div "[URL][DOMAIN_NAME]" at bounding box center [367, 269] width 58 height 7
click at [395, 269] on div "[URL][DOMAIN_NAME]" at bounding box center [367, 269] width 58 height 7
click at [395, 267] on div "https://www.youtube.com/channel/UCukwLTafLowiyytSJcBxfZg" at bounding box center [367, 269] width 58 height 7
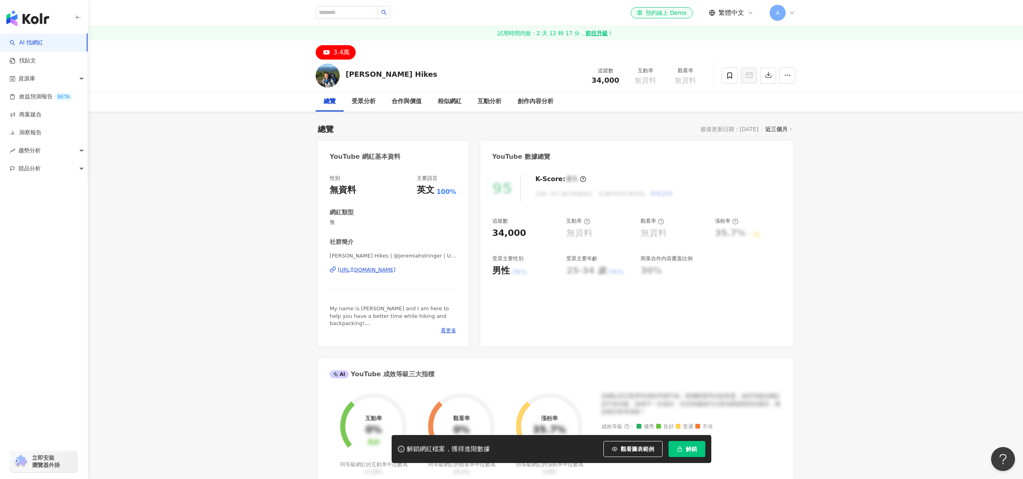
click at [375, 269] on div "https://www.youtube.com/channel/UC7An3Lkt9Byo76gxmx65LFQ" at bounding box center [367, 269] width 58 height 7
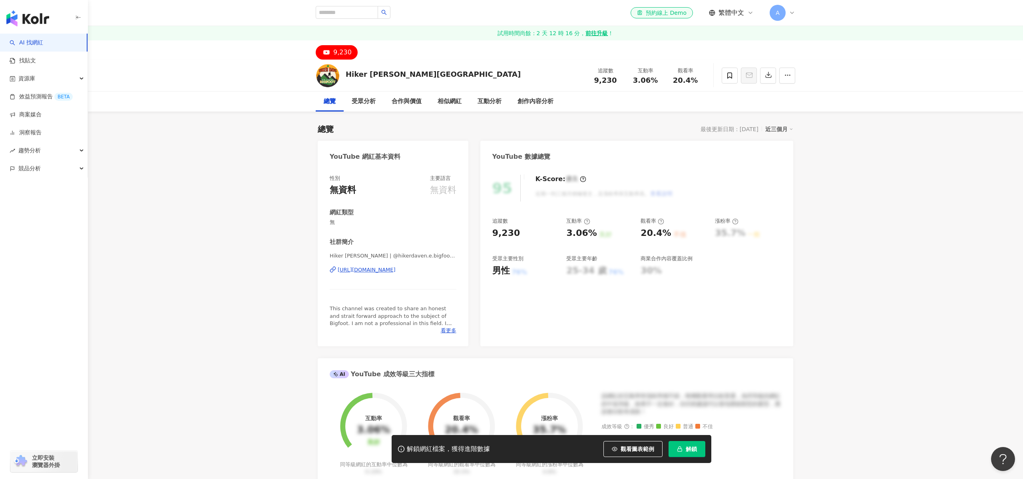
click at [395, 270] on div "[URL][DOMAIN_NAME]" at bounding box center [367, 269] width 58 height 7
